Goal: Find specific fact: Find contact information

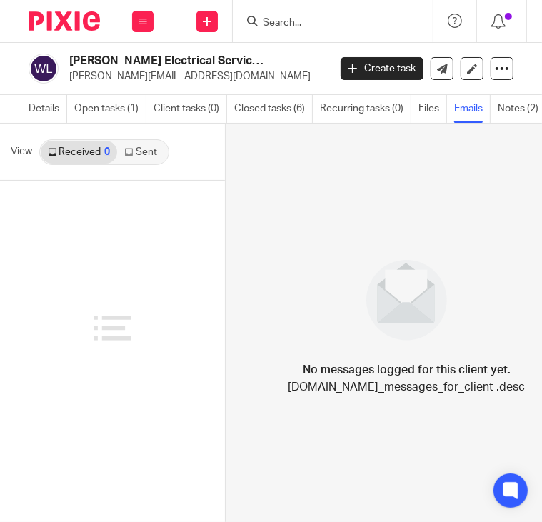
click at [269, 24] on input "Search" at bounding box center [325, 23] width 129 height 13
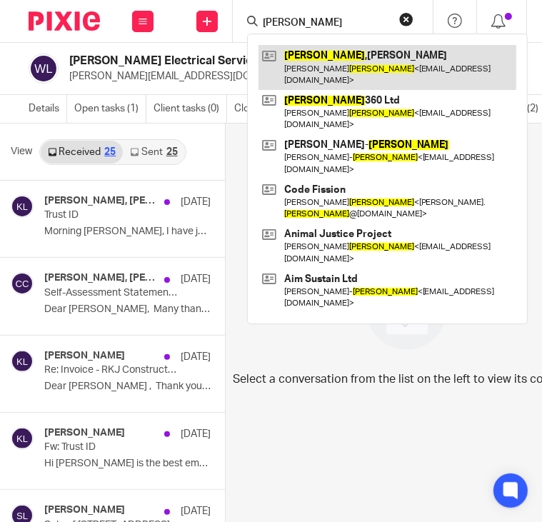
type input "palmer"
click at [320, 61] on link at bounding box center [388, 67] width 258 height 44
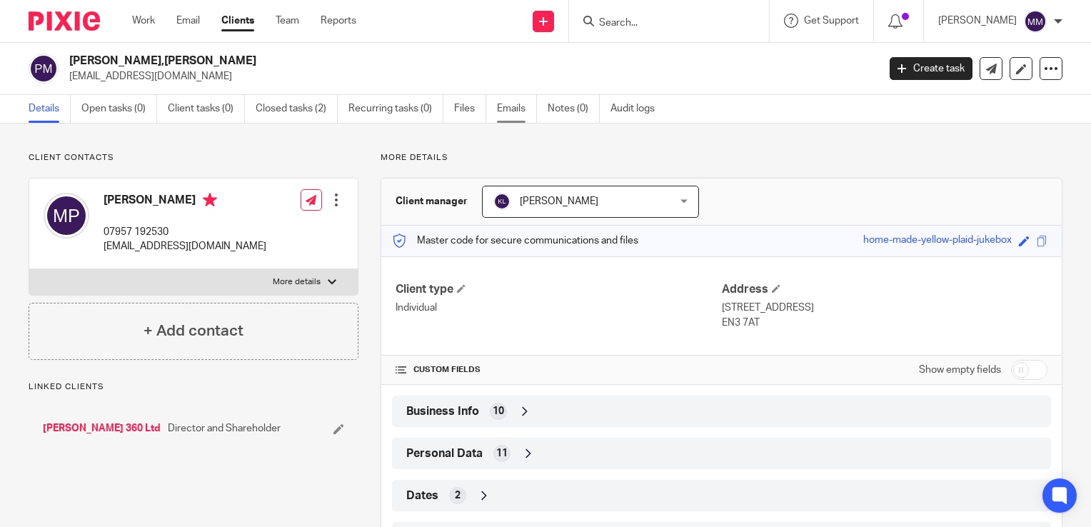
click at [510, 100] on link "Emails" at bounding box center [517, 109] width 40 height 28
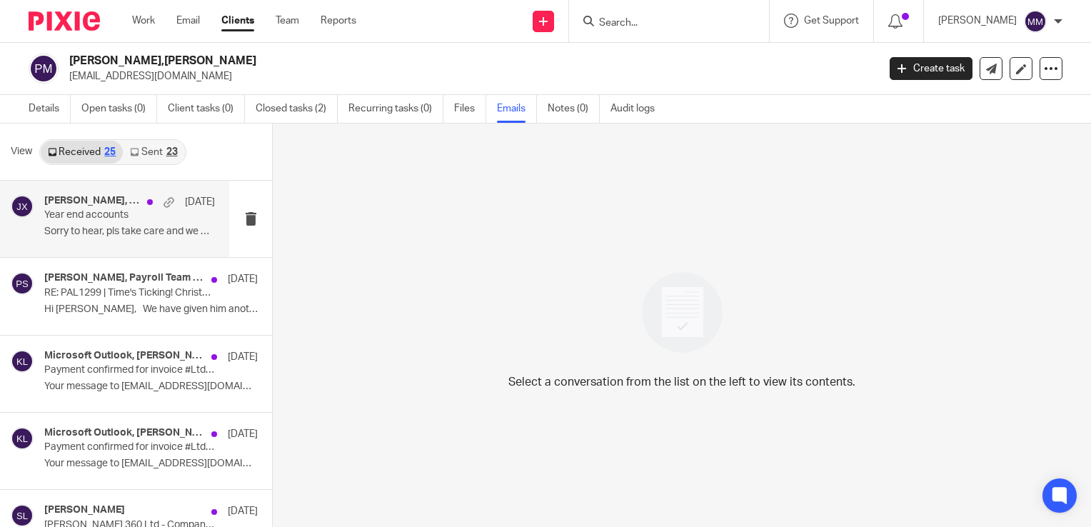
click at [139, 236] on p "Sorry to hear, pls take care and we will keep..." at bounding box center [129, 232] width 171 height 12
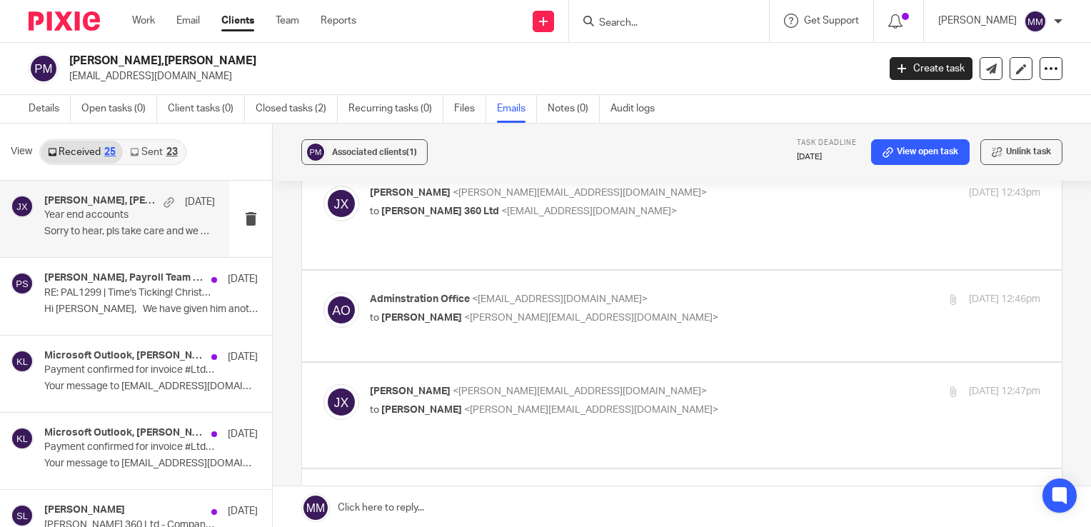
scroll to position [71, 0]
click at [790, 384] on label at bounding box center [682, 415] width 760 height 105
click at [324, 384] on input "checkbox" at bounding box center [323, 384] width 1 height 1
checkbox input "true"
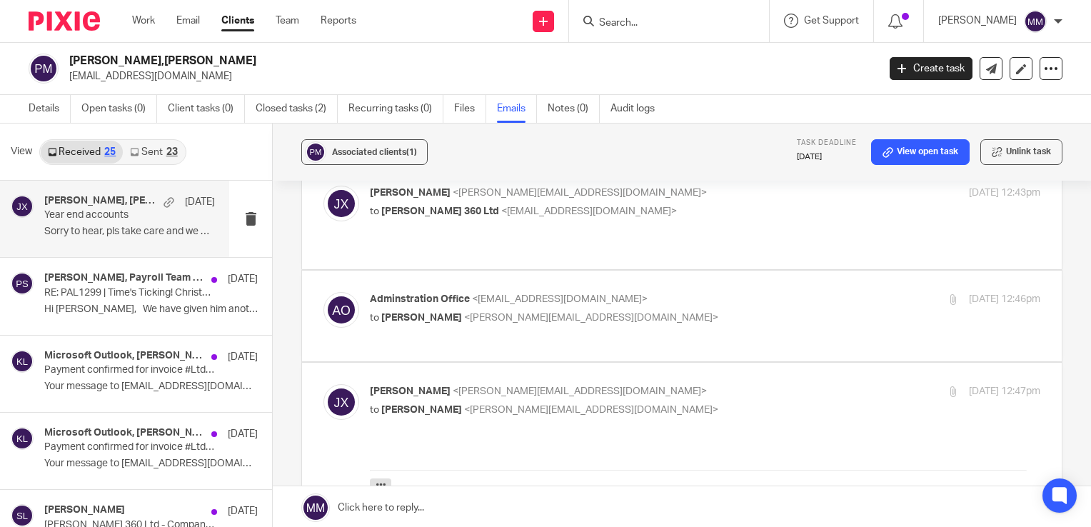
click at [803, 271] on label at bounding box center [682, 316] width 760 height 91
click at [324, 291] on input "checkbox" at bounding box center [323, 291] width 1 height 1
checkbox input "true"
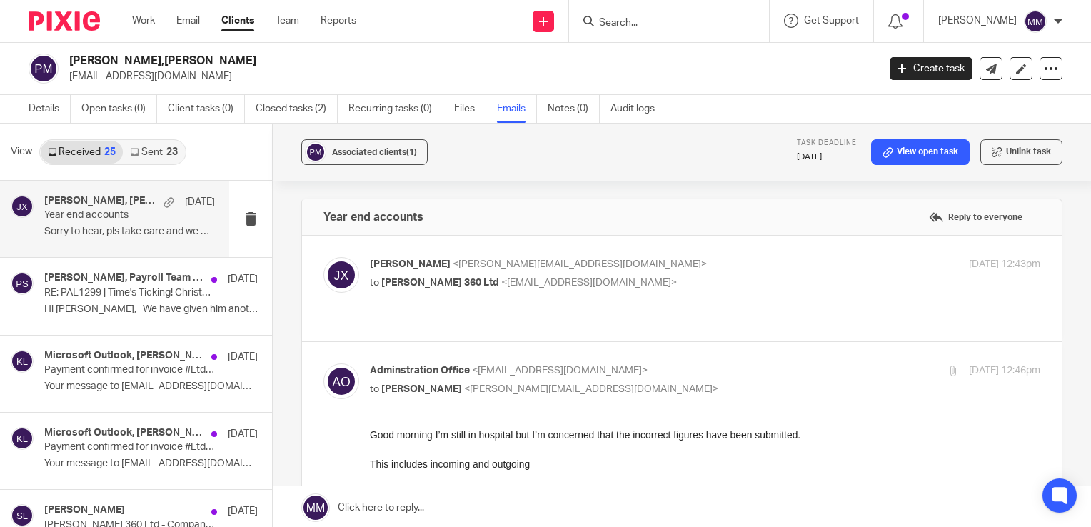
click at [787, 251] on label at bounding box center [682, 288] width 760 height 105
click at [324, 256] on input "checkbox" at bounding box center [323, 256] width 1 height 1
checkbox input "true"
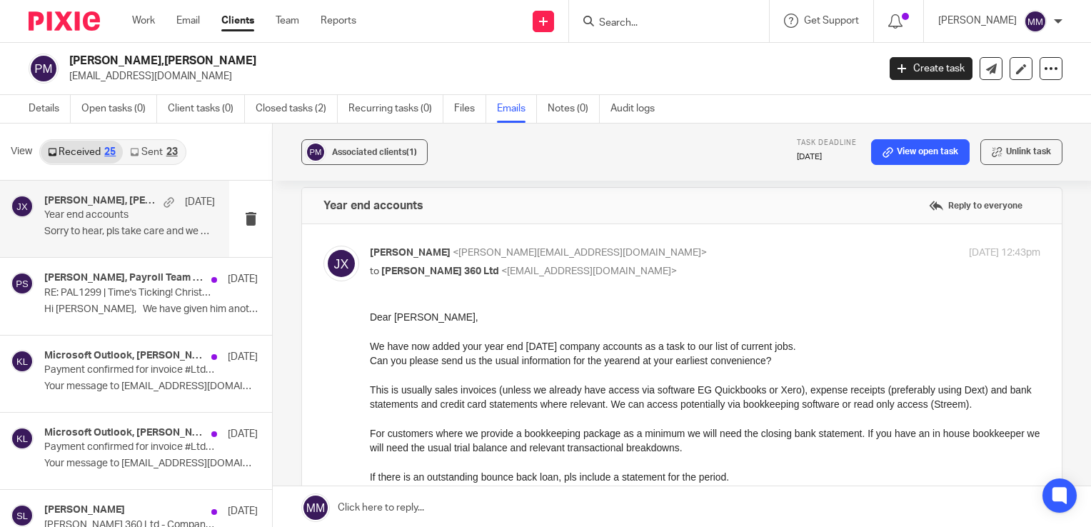
scroll to position [14, 0]
click at [103, 319] on div "Keith Lesser, Payroll Team | Payroll Sorted 29 Dec 2023 RE: PAL1299 | Time's Ti…" at bounding box center [129, 296] width 171 height 48
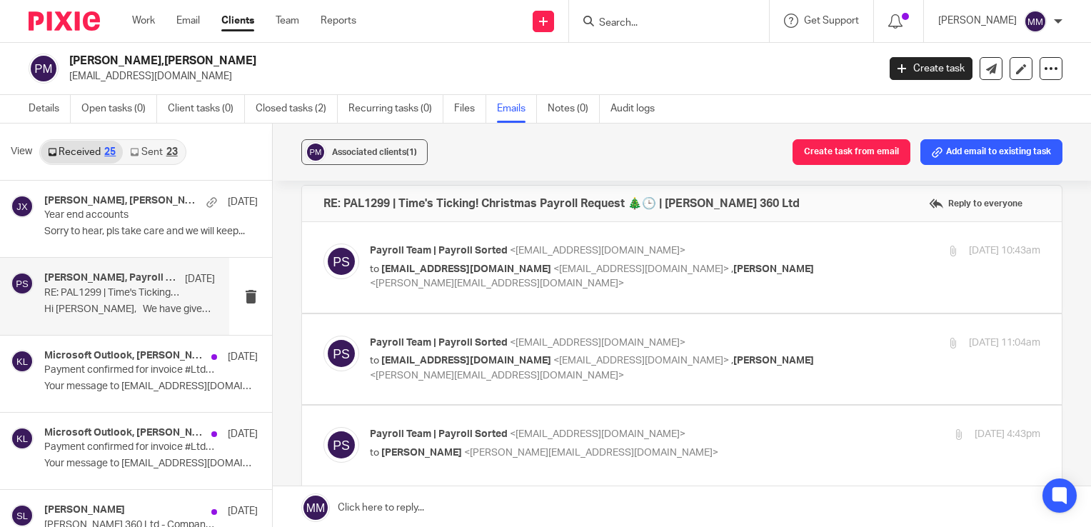
scroll to position [0, 0]
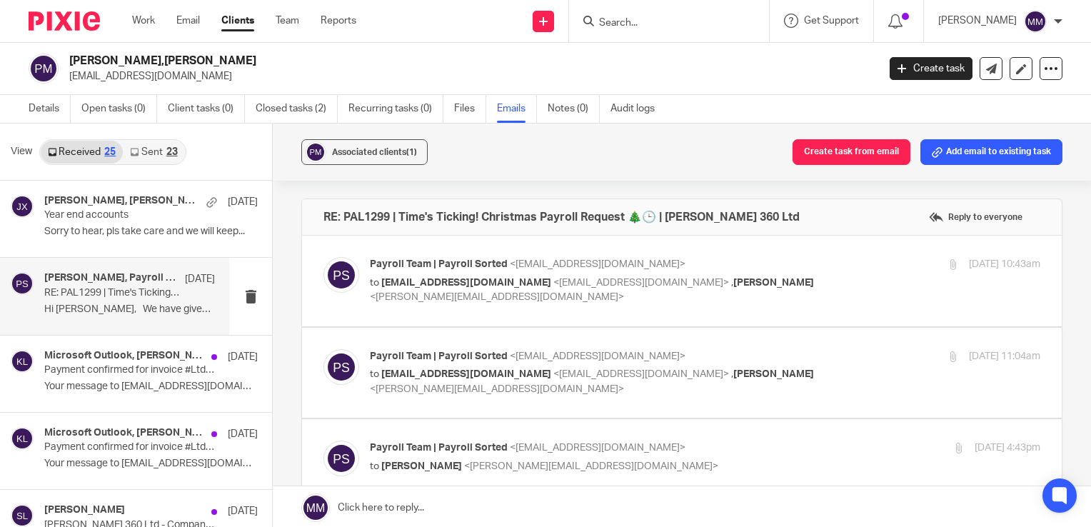
drag, startPoint x: 173, startPoint y: 81, endPoint x: 67, endPoint y: 82, distance: 105.7
click at [67, 82] on div "Palmer,Mr Michael hello@palmer360.com" at bounding box center [449, 69] width 840 height 30
copy p "[EMAIL_ADDRESS][DOMAIN_NAME]"
click at [139, 231] on p "Sorry to hear, pls take care and we will keep..." at bounding box center [129, 232] width 171 height 12
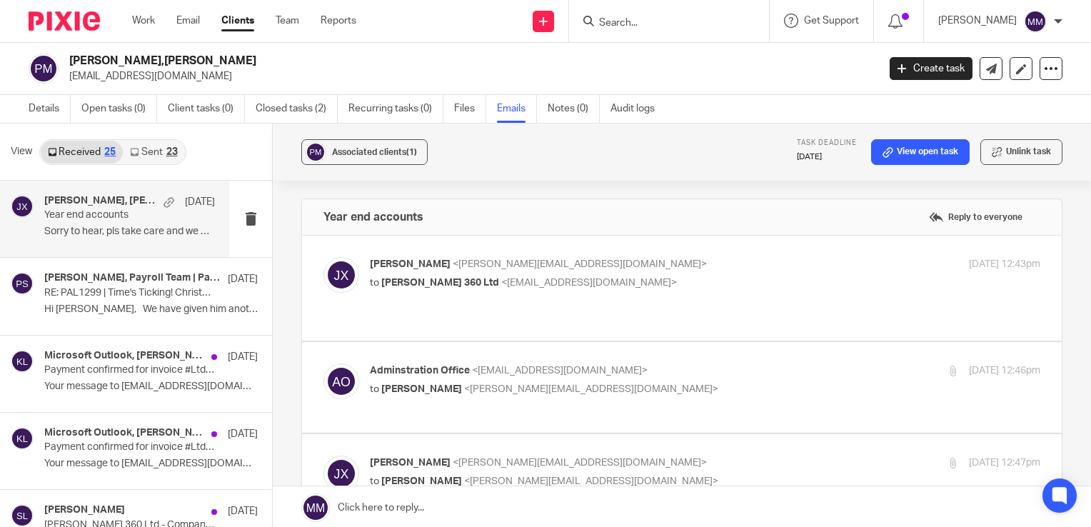
click at [679, 294] on label at bounding box center [682, 288] width 760 height 105
click at [324, 257] on input "checkbox" at bounding box center [323, 256] width 1 height 1
checkbox input "true"
